Goal: Task Accomplishment & Management: Use online tool/utility

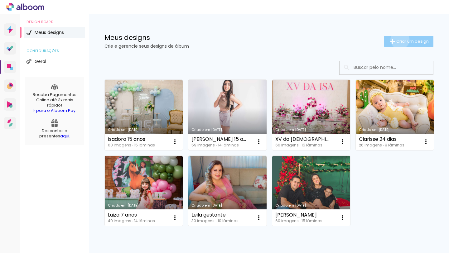
click at [399, 40] on span "Criar um design" at bounding box center [413, 41] width 32 height 4
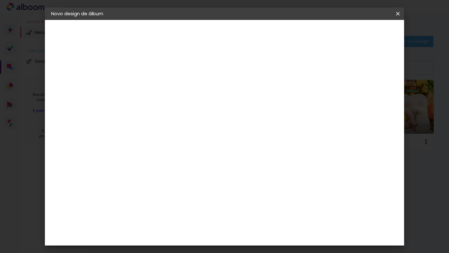
click at [153, 87] on input at bounding box center [153, 84] width 0 height 10
type input "MARGARIDA SMASH"
type paper-input "MARGARIDA SMASH"
click at [0, 0] on slot "Avançar" at bounding box center [0, 0] width 0 height 0
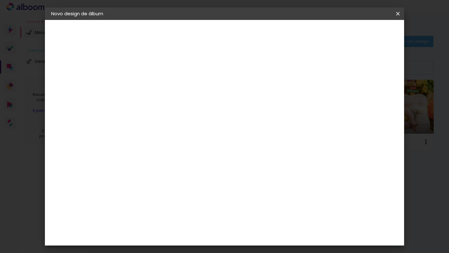
click at [0, 0] on slot "Avançar" at bounding box center [0, 0] width 0 height 0
click at [178, 104] on input "text" at bounding box center [165, 109] width 24 height 10
click at [257, 115] on paper-item "Vincada" at bounding box center [265, 116] width 125 height 12
type input "Vincada"
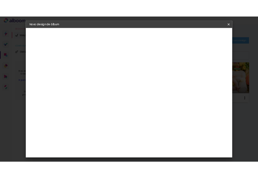
scroll to position [56, 0]
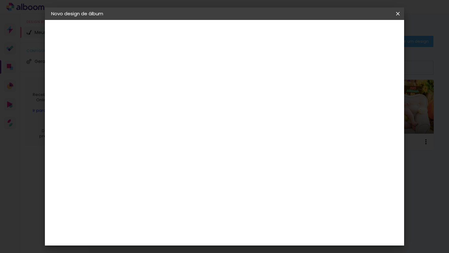
click at [195, 138] on span "25 × 60" at bounding box center [180, 146] width 29 height 17
click at [0, 0] on slot "Avançar" at bounding box center [0, 0] width 0 height 0
click at [329, 67] on div at bounding box center [326, 68] width 6 height 6
type paper-checkbox "on"
click at [364, 33] on span "Iniciar design" at bounding box center [349, 33] width 28 height 4
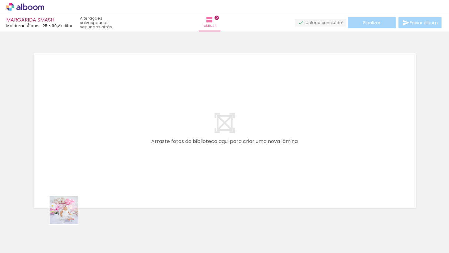
drag, startPoint x: 62, startPoint y: 238, endPoint x: 78, endPoint y: 176, distance: 64.1
click at [76, 175] on quentale-workspace at bounding box center [224, 126] width 449 height 253
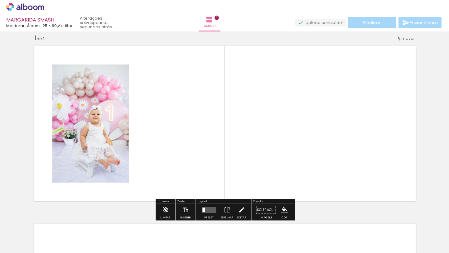
scroll to position [8, 0]
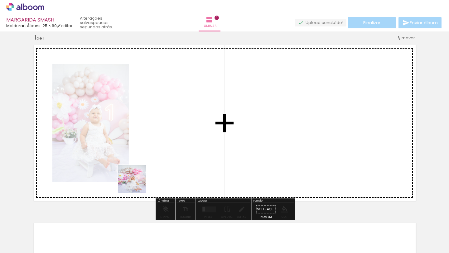
drag, startPoint x: 107, startPoint y: 231, endPoint x: 148, endPoint y: 159, distance: 83.0
click at [148, 159] on quentale-workspace at bounding box center [224, 126] width 449 height 253
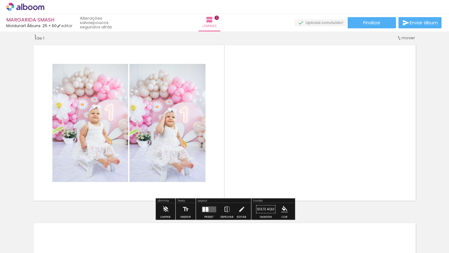
drag, startPoint x: 133, startPoint y: 233, endPoint x: 193, endPoint y: 175, distance: 84.1
click at [196, 173] on quentale-workspace at bounding box center [224, 126] width 449 height 253
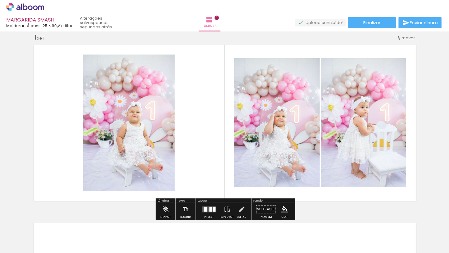
drag, startPoint x: 169, startPoint y: 239, endPoint x: 187, endPoint y: 170, distance: 71.8
click at [187, 170] on quentale-workspace at bounding box center [224, 126] width 449 height 253
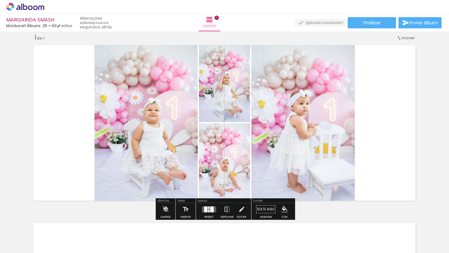
click at [210, 208] on div at bounding box center [211, 210] width 3 height 6
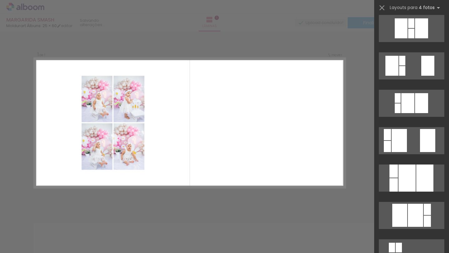
scroll to position [443, 0]
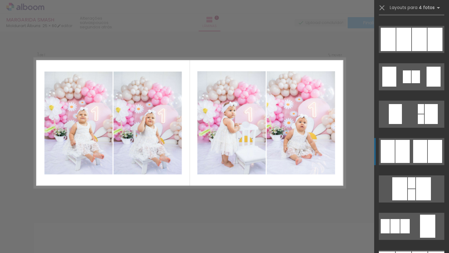
click at [410, 153] on div at bounding box center [403, 151] width 14 height 23
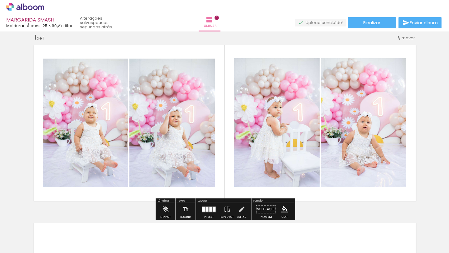
scroll to position [198, 0]
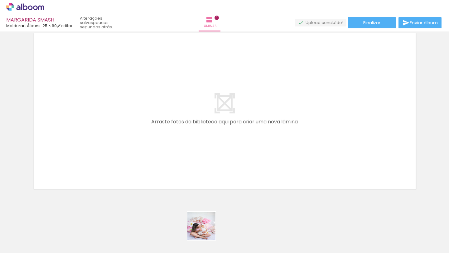
drag, startPoint x: 202, startPoint y: 238, endPoint x: 221, endPoint y: 179, distance: 61.3
click at [218, 174] on quentale-workspace at bounding box center [224, 126] width 449 height 253
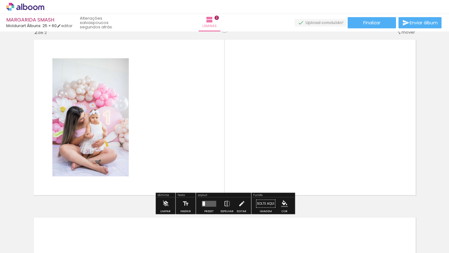
scroll to position [186, 0]
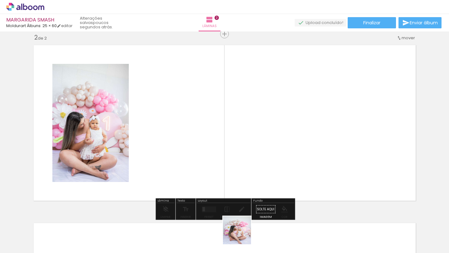
drag, startPoint x: 242, startPoint y: 235, endPoint x: 246, endPoint y: 154, distance: 80.9
click at [246, 155] on quentale-workspace at bounding box center [224, 126] width 449 height 253
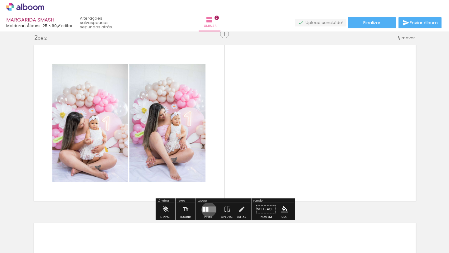
click at [208, 210] on quentale-layouter at bounding box center [209, 210] width 14 height 6
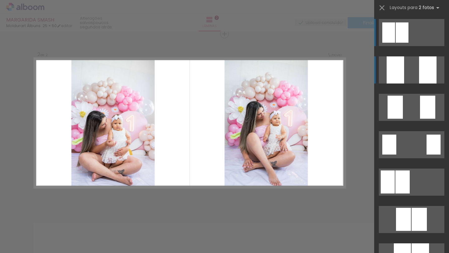
click at [402, 72] on div at bounding box center [395, 69] width 17 height 27
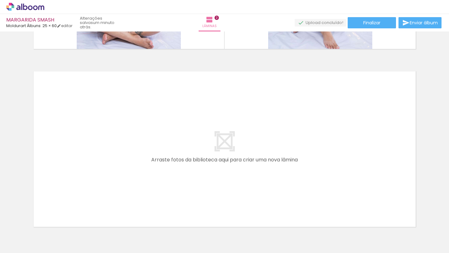
scroll to position [376, 0]
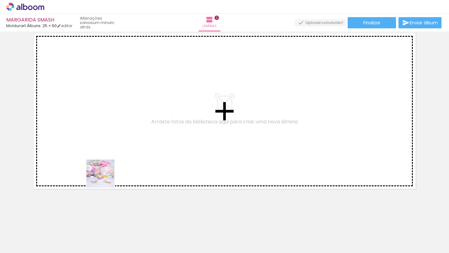
drag, startPoint x: 91, startPoint y: 237, endPoint x: 116, endPoint y: 203, distance: 42.9
click at [105, 173] on quentale-workspace at bounding box center [224, 126] width 449 height 253
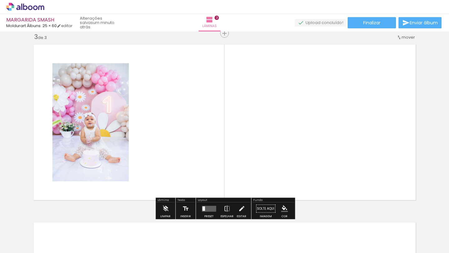
scroll to position [364, 0]
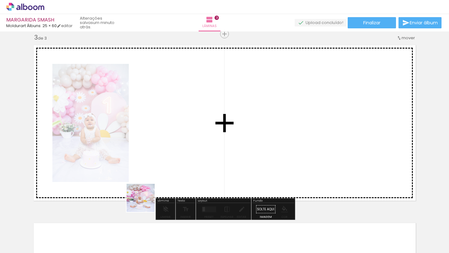
drag, startPoint x: 130, startPoint y: 239, endPoint x: 145, endPoint y: 184, distance: 57.7
click at [146, 191] on quentale-workspace at bounding box center [224, 126] width 449 height 253
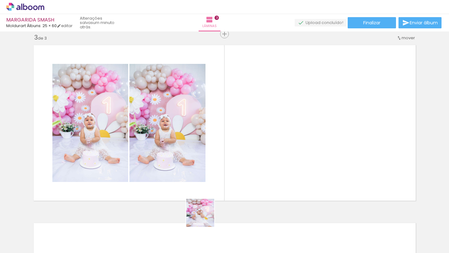
drag, startPoint x: 167, startPoint y: 243, endPoint x: 234, endPoint y: 197, distance: 81.1
click at [235, 196] on quentale-workspace at bounding box center [224, 126] width 449 height 253
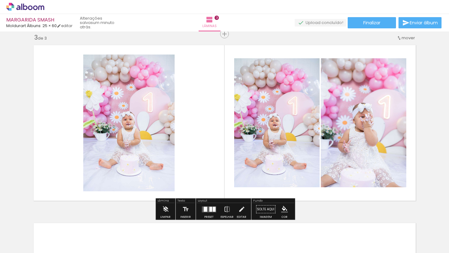
drag, startPoint x: 199, startPoint y: 241, endPoint x: 218, endPoint y: 201, distance: 43.9
click at [216, 198] on quentale-workspace at bounding box center [224, 126] width 449 height 253
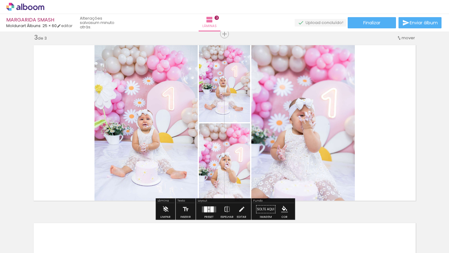
drag, startPoint x: 236, startPoint y: 237, endPoint x: 242, endPoint y: 164, distance: 73.2
click at [241, 169] on quentale-workspace at bounding box center [224, 126] width 449 height 253
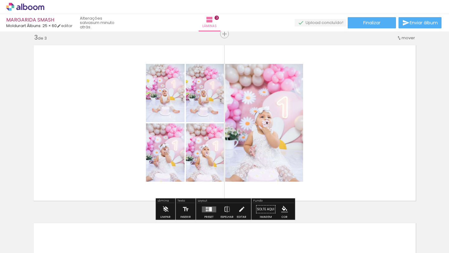
click at [211, 208] on quentale-layouter at bounding box center [209, 210] width 14 height 6
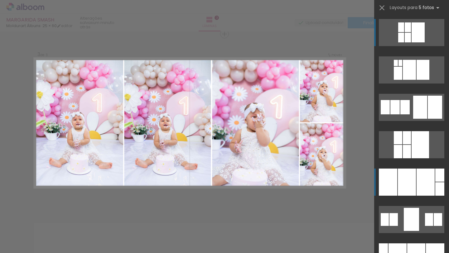
click at [391, 187] on div at bounding box center [388, 182] width 18 height 27
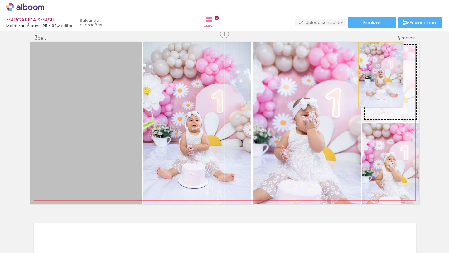
drag, startPoint x: 88, startPoint y: 138, endPoint x: 381, endPoint y: 76, distance: 299.5
click at [0, 0] on slot at bounding box center [0, 0] width 0 height 0
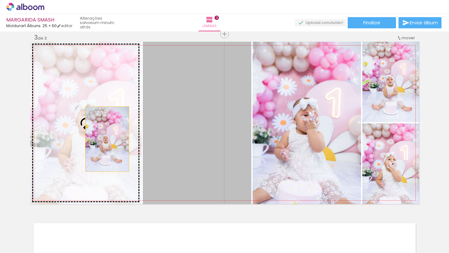
drag, startPoint x: 203, startPoint y: 136, endPoint x: 106, endPoint y: 139, distance: 96.8
click at [0, 0] on slot at bounding box center [0, 0] width 0 height 0
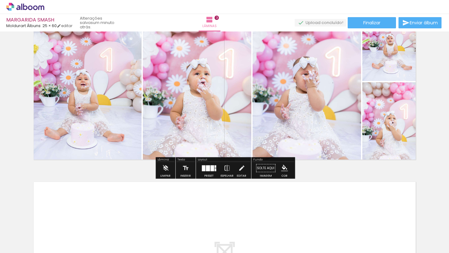
scroll to position [554, 0]
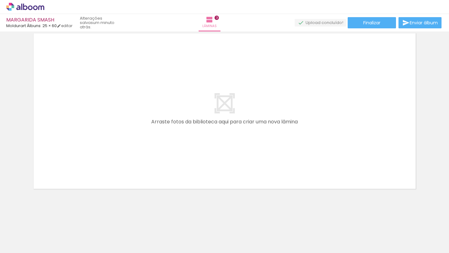
drag, startPoint x: 267, startPoint y: 237, endPoint x: 238, endPoint y: 169, distance: 73.6
click at [233, 160] on quentale-workspace at bounding box center [224, 126] width 449 height 253
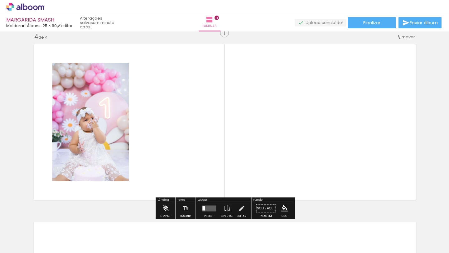
scroll to position [542, 0]
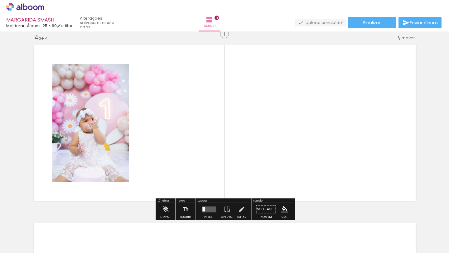
drag, startPoint x: 306, startPoint y: 234, endPoint x: 278, endPoint y: 170, distance: 70.0
click at [288, 182] on quentale-workspace at bounding box center [224, 126] width 449 height 253
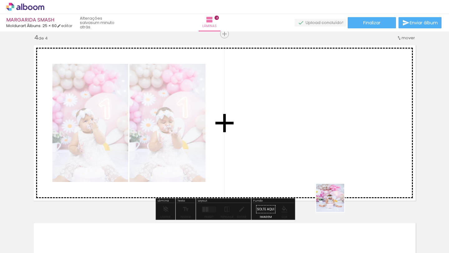
drag, startPoint x: 335, startPoint y: 220, endPoint x: 311, endPoint y: 161, distance: 63.4
click at [320, 171] on quentale-workspace at bounding box center [224, 126] width 449 height 253
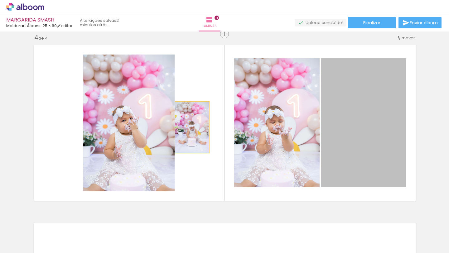
drag, startPoint x: 374, startPoint y: 127, endPoint x: 183, endPoint y: 125, distance: 191.6
click at [183, 125] on quentale-layouter at bounding box center [224, 123] width 389 height 163
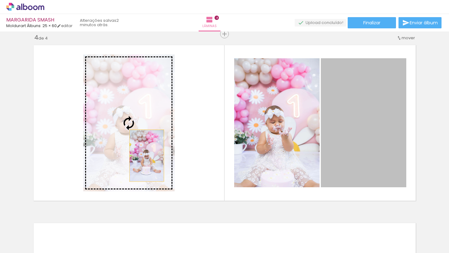
drag, startPoint x: 359, startPoint y: 125, endPoint x: 115, endPoint y: 150, distance: 245.3
click at [0, 0] on slot at bounding box center [0, 0] width 0 height 0
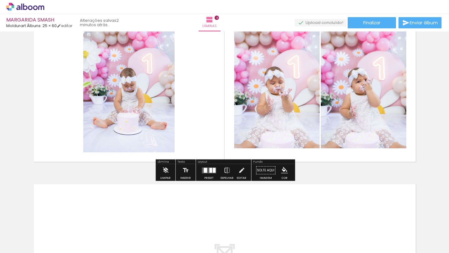
scroll to position [547, 0]
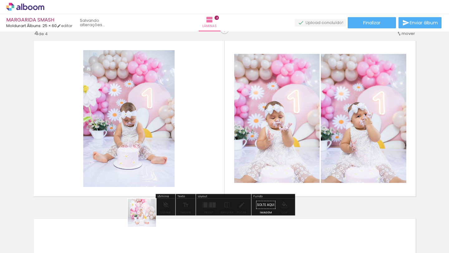
drag, startPoint x: 130, startPoint y: 236, endPoint x: 180, endPoint y: 214, distance: 54.2
click at [186, 182] on quentale-workspace at bounding box center [224, 126] width 449 height 253
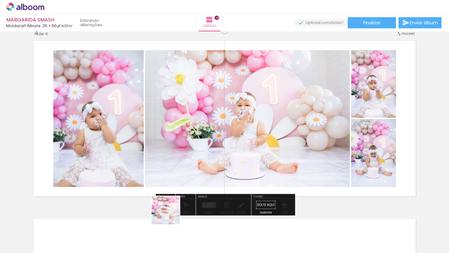
drag, startPoint x: 168, startPoint y: 223, endPoint x: 165, endPoint y: 172, distance: 51.3
click at [167, 183] on quentale-workspace at bounding box center [224, 126] width 449 height 253
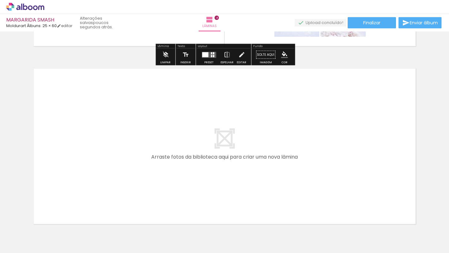
scroll to position [732, 0]
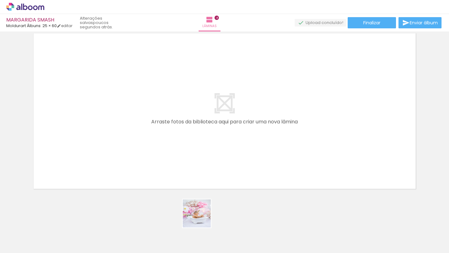
drag, startPoint x: 202, startPoint y: 218, endPoint x: 193, endPoint y: 153, distance: 66.5
click at [192, 152] on quentale-workspace at bounding box center [224, 126] width 449 height 253
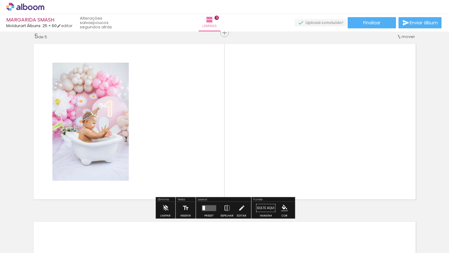
scroll to position [721, 0]
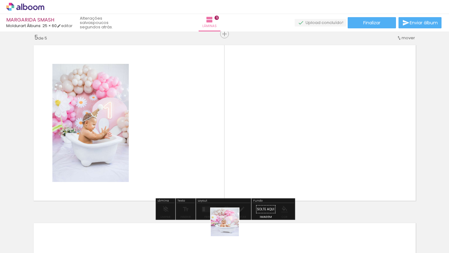
drag, startPoint x: 230, startPoint y: 227, endPoint x: 217, endPoint y: 158, distance: 70.5
click at [218, 160] on quentale-workspace at bounding box center [224, 126] width 449 height 253
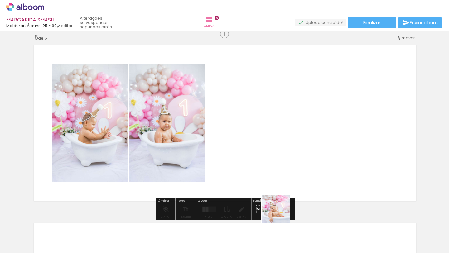
drag, startPoint x: 268, startPoint y: 237, endPoint x: 286, endPoint y: 180, distance: 59.7
click at [285, 182] on quentale-workspace at bounding box center [224, 126] width 449 height 253
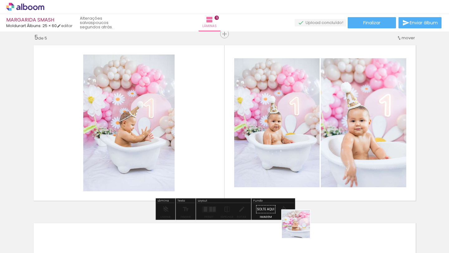
drag, startPoint x: 301, startPoint y: 229, endPoint x: 280, endPoint y: 163, distance: 69.2
click at [286, 168] on quentale-workspace at bounding box center [224, 126] width 449 height 253
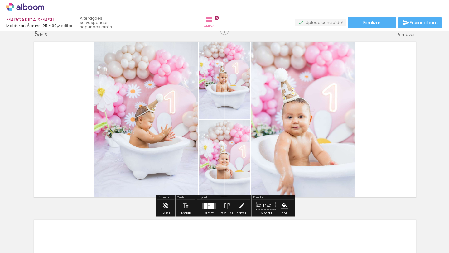
scroll to position [0, 565]
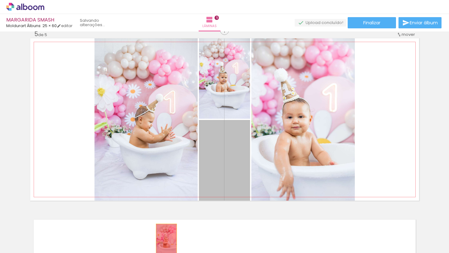
drag, startPoint x: 232, startPoint y: 165, endPoint x: 166, endPoint y: 240, distance: 99.8
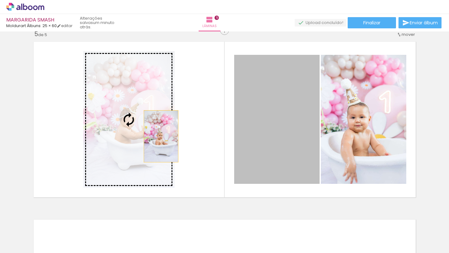
drag, startPoint x: 291, startPoint y: 136, endPoint x: 161, endPoint y: 136, distance: 129.5
click at [0, 0] on slot at bounding box center [0, 0] width 0 height 0
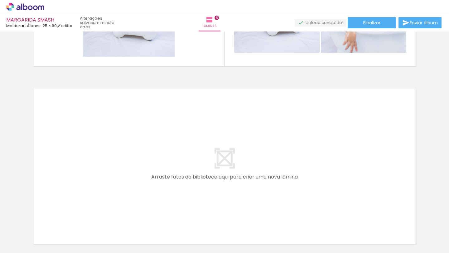
scroll to position [0, 623]
drag, startPoint x: 100, startPoint y: 236, endPoint x: 117, endPoint y: 169, distance: 68.8
click at [117, 169] on quentale-workspace at bounding box center [224, 126] width 449 height 253
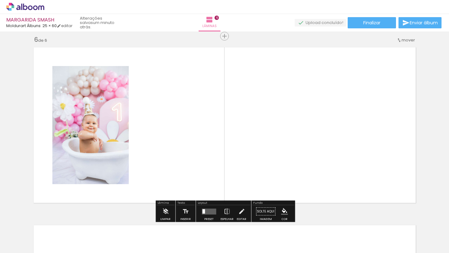
scroll to position [899, 0]
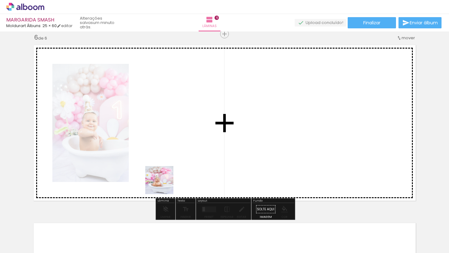
drag, startPoint x: 149, startPoint y: 238, endPoint x: 169, endPoint y: 194, distance: 47.9
click at [166, 183] on quentale-workspace at bounding box center [224, 126] width 449 height 253
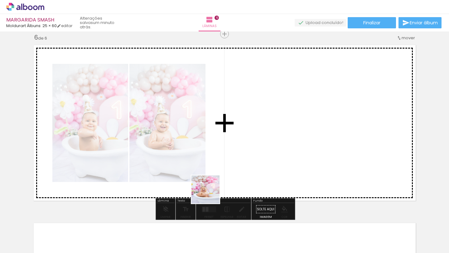
drag, startPoint x: 175, startPoint y: 236, endPoint x: 242, endPoint y: 154, distance: 106.2
click at [236, 158] on quentale-workspace at bounding box center [224, 126] width 449 height 253
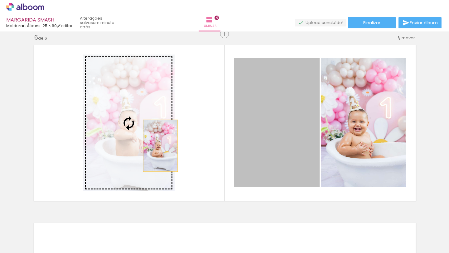
drag, startPoint x: 275, startPoint y: 142, endPoint x: 155, endPoint y: 147, distance: 119.9
click at [0, 0] on slot at bounding box center [0, 0] width 0 height 0
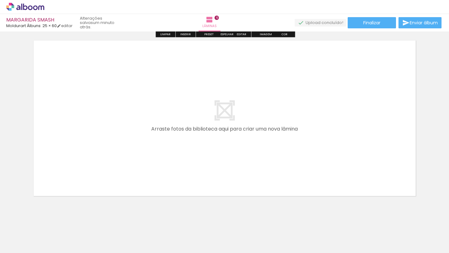
scroll to position [1089, 0]
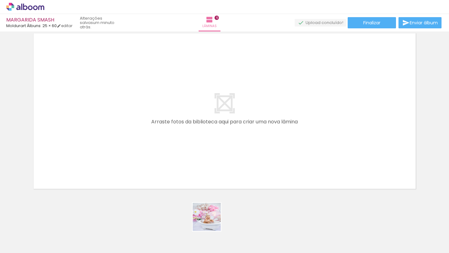
drag, startPoint x: 210, startPoint y: 232, endPoint x: 212, endPoint y: 207, distance: 25.7
click at [195, 178] on quentale-workspace at bounding box center [224, 126] width 449 height 253
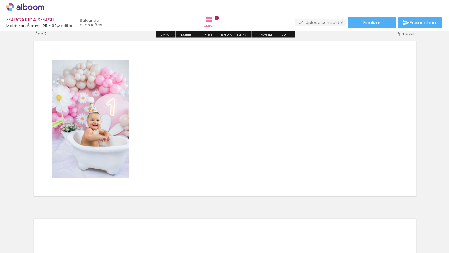
scroll to position [1077, 0]
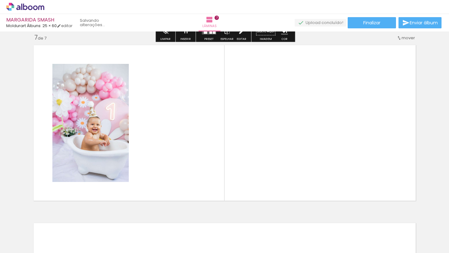
drag, startPoint x: 256, startPoint y: 200, endPoint x: 258, endPoint y: 170, distance: 29.4
click at [256, 175] on quentale-workspace at bounding box center [224, 126] width 449 height 253
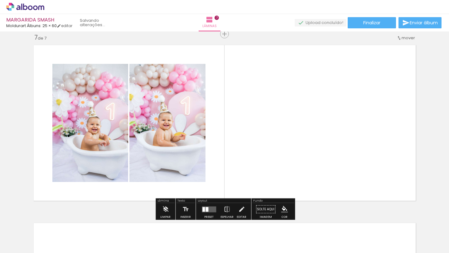
drag, startPoint x: 284, startPoint y: 231, endPoint x: 297, endPoint y: 163, distance: 68.9
click at [299, 180] on quentale-workspace at bounding box center [224, 126] width 449 height 253
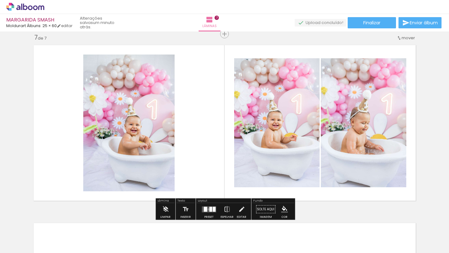
drag, startPoint x: 207, startPoint y: 209, endPoint x: 211, endPoint y: 208, distance: 3.7
click at [207, 209] on quentale-layouter at bounding box center [209, 210] width 14 height 6
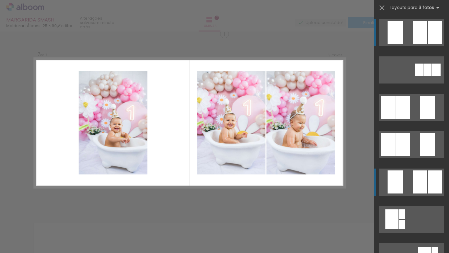
click at [399, 183] on div at bounding box center [395, 182] width 15 height 23
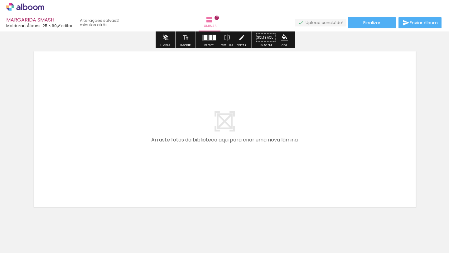
scroll to position [1267, 0]
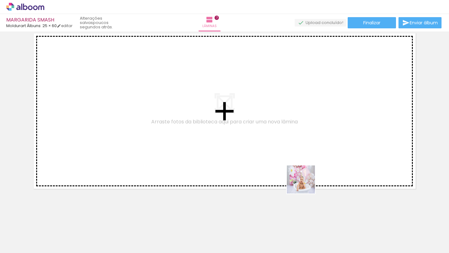
drag, startPoint x: 322, startPoint y: 230, endPoint x: 295, endPoint y: 161, distance: 74.1
click at [295, 162] on quentale-workspace at bounding box center [224, 126] width 449 height 253
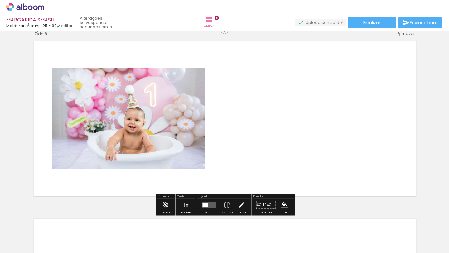
scroll to position [1255, 0]
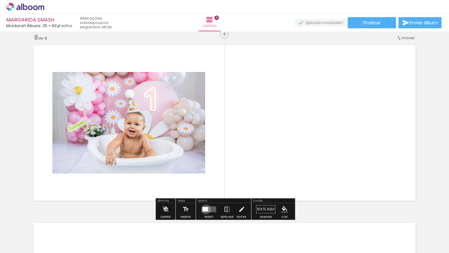
click at [205, 209] on div at bounding box center [206, 209] width 6 height 4
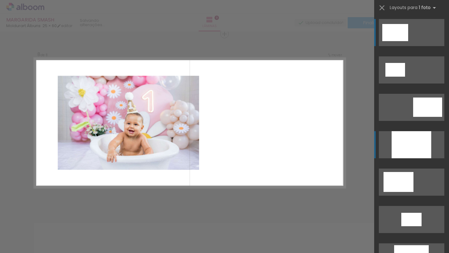
click at [400, 153] on div at bounding box center [412, 144] width 40 height 27
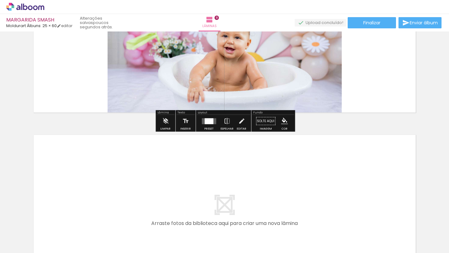
scroll to position [1445, 0]
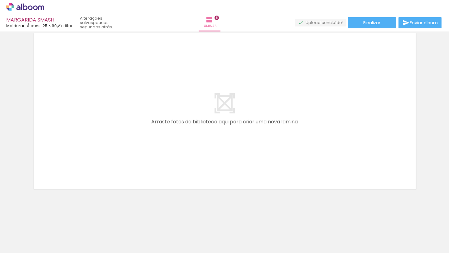
drag, startPoint x: 427, startPoint y: 237, endPoint x: 366, endPoint y: 161, distance: 97.5
click at [370, 170] on quentale-workspace at bounding box center [224, 126] width 449 height 253
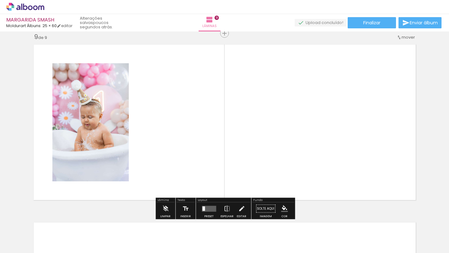
scroll to position [1433, 0]
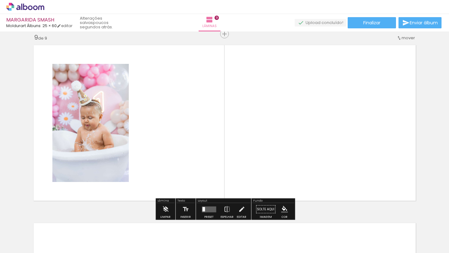
drag, startPoint x: 392, startPoint y: 239, endPoint x: 336, endPoint y: 156, distance: 99.5
click at [353, 176] on quentale-workspace at bounding box center [224, 126] width 449 height 253
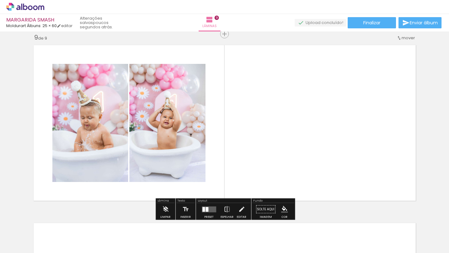
click at [209, 206] on div at bounding box center [209, 209] width 17 height 12
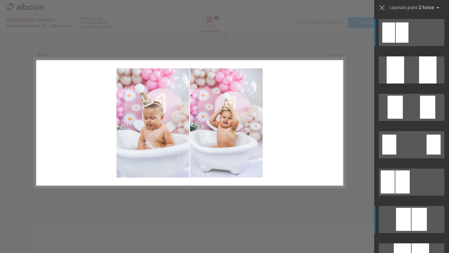
click at [414, 216] on div at bounding box center [419, 219] width 15 height 23
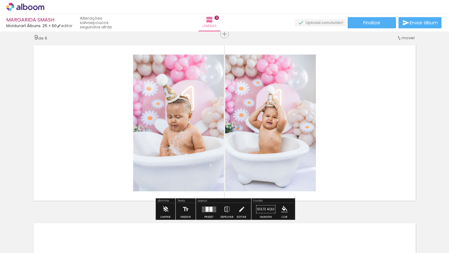
click at [209, 211] on div at bounding box center [210, 209] width 3 height 5
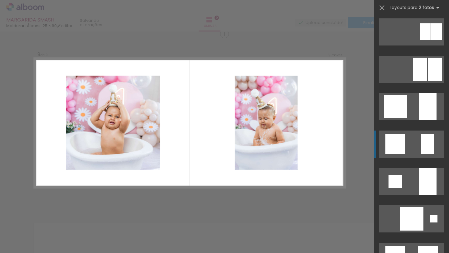
scroll to position [451, 0]
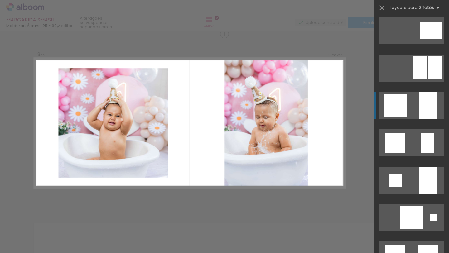
click at [412, 107] on quentale-layouter at bounding box center [412, 105] width 66 height 27
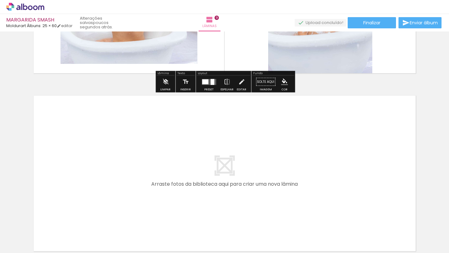
scroll to position [1563, 0]
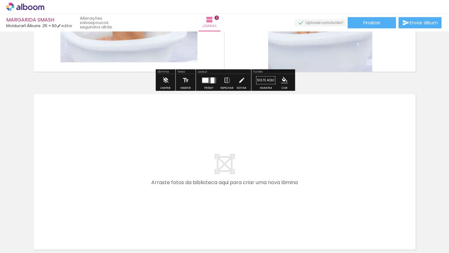
drag, startPoint x: 287, startPoint y: 237, endPoint x: 262, endPoint y: 166, distance: 74.5
click at [262, 166] on quentale-workspace at bounding box center [224, 126] width 449 height 253
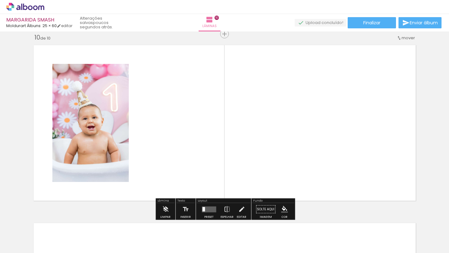
scroll to position [1612, 0]
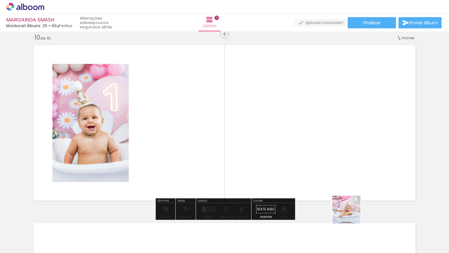
drag, startPoint x: 351, startPoint y: 237, endPoint x: 339, endPoint y: 153, distance: 85.5
click at [340, 154] on quentale-workspace at bounding box center [224, 126] width 449 height 253
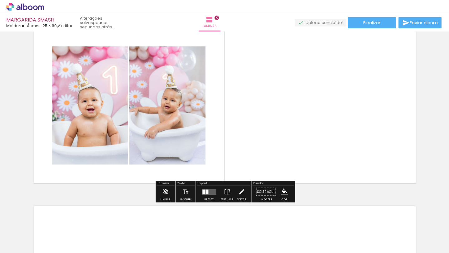
scroll to position [1630, 0]
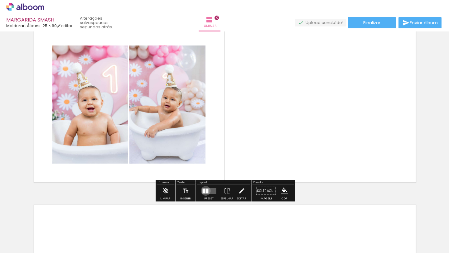
click at [206, 191] on div at bounding box center [207, 191] width 3 height 5
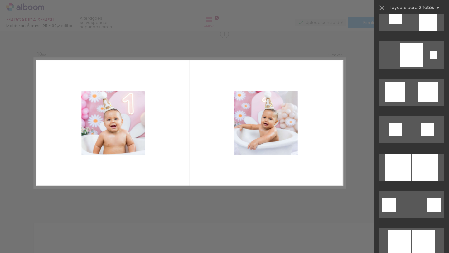
scroll to position [618, 0]
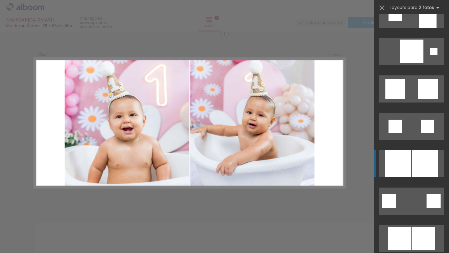
click at [405, 161] on div at bounding box center [398, 163] width 26 height 27
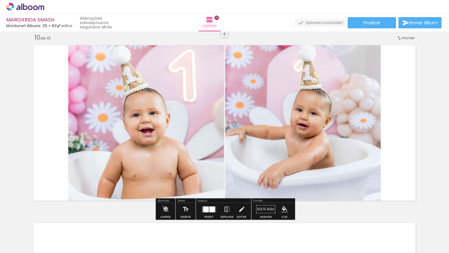
click at [335, 159] on quentale-photo at bounding box center [303, 123] width 156 height 163
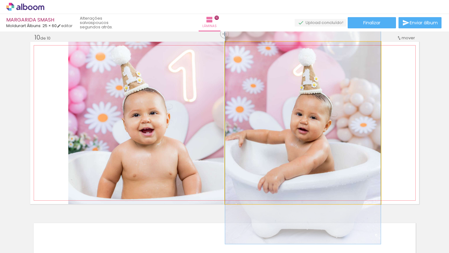
drag, startPoint x: 339, startPoint y: 145, endPoint x: 340, endPoint y: 150, distance: 4.6
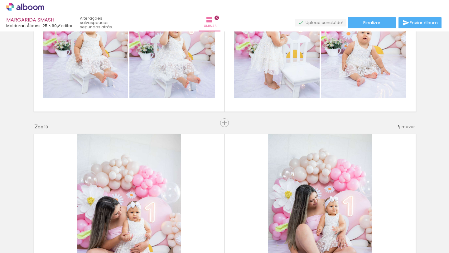
scroll to position [0, 0]
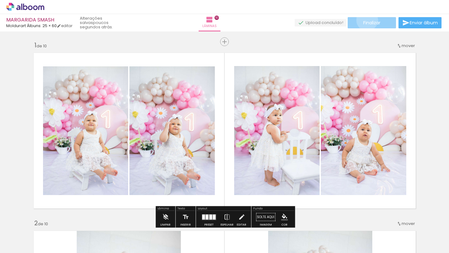
click at [365, 21] on span "Finalizar" at bounding box center [372, 23] width 17 height 4
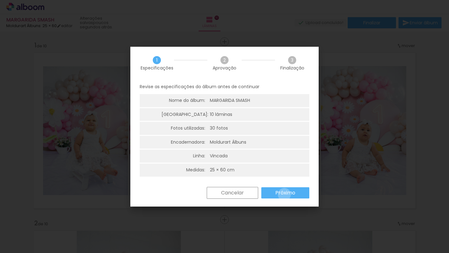
click at [0, 0] on slot "Próximo" at bounding box center [0, 0] width 0 height 0
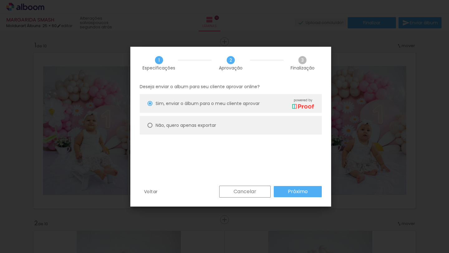
drag, startPoint x: 151, startPoint y: 125, endPoint x: 160, endPoint y: 128, distance: 9.7
click at [151, 125] on div at bounding box center [150, 125] width 5 height 5
type paper-radio-button "on"
click at [0, 0] on slot "Próximo" at bounding box center [0, 0] width 0 height 0
type input "Alta, 300 DPI"
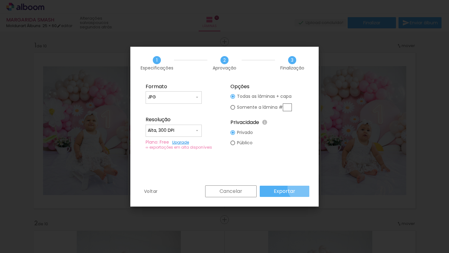
click at [303, 188] on paper-button "Exportar" at bounding box center [285, 191] width 50 height 11
